Goal: Entertainment & Leisure: Consume media (video, audio)

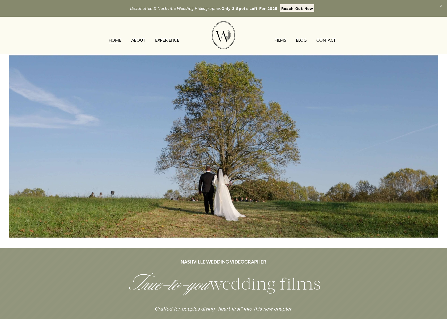
click at [278, 41] on link "FILMS" at bounding box center [279, 40] width 11 height 8
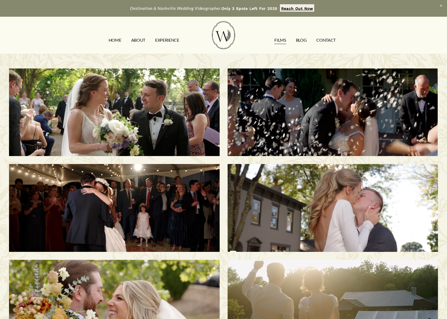
click at [97, 87] on div "[PERSON_NAME] & [PERSON_NAME] | [GEOGRAPHIC_DATA], [GEOGRAPHIC_DATA]" at bounding box center [114, 113] width 211 height 88
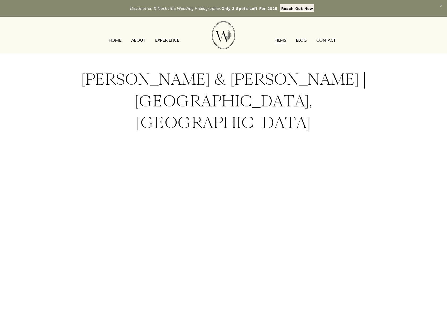
scroll to position [3, 0]
